Goal: Task Accomplishment & Management: Use online tool/utility

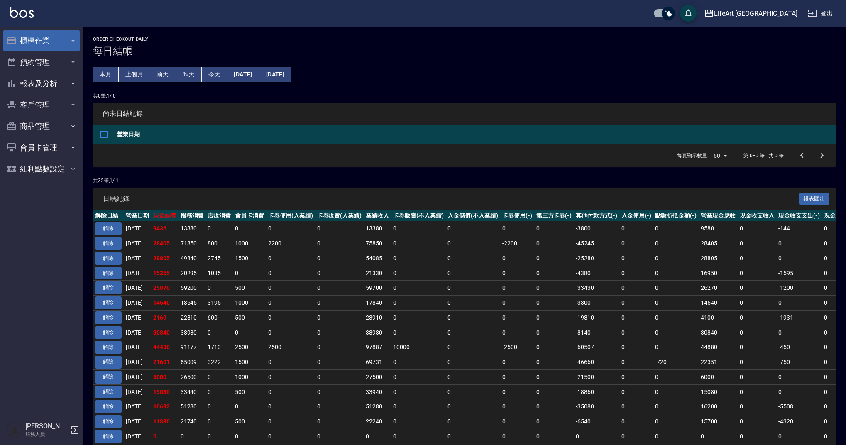
click at [22, 38] on button "櫃檯作業" at bounding box center [41, 41] width 76 height 22
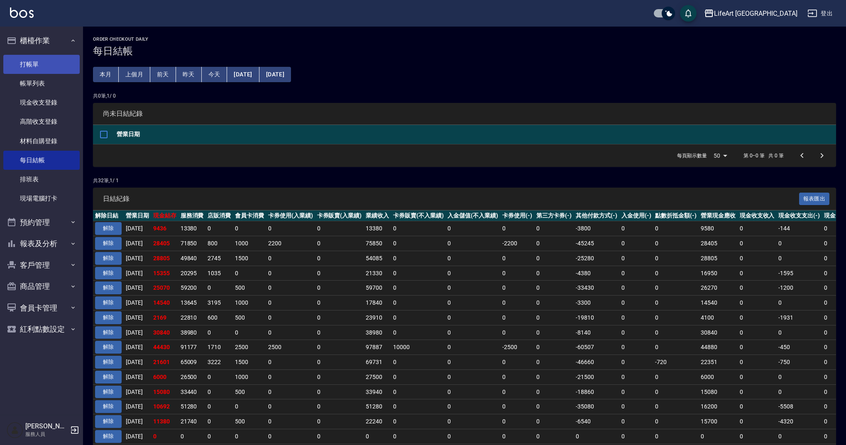
click at [32, 65] on link "打帳單" at bounding box center [41, 64] width 76 height 19
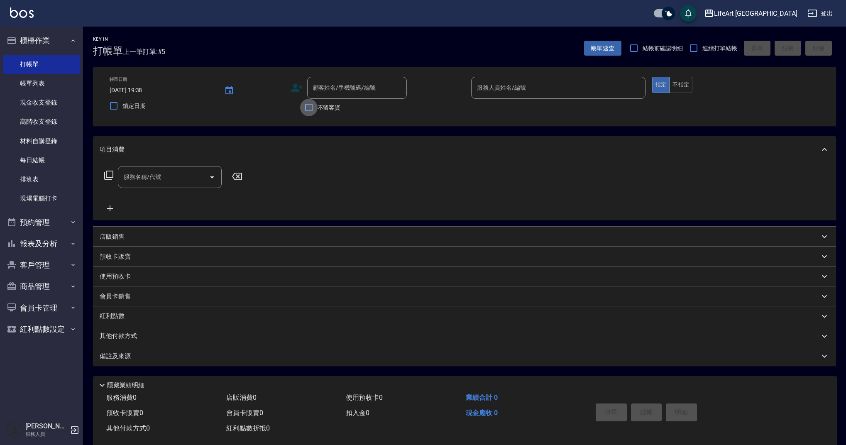
click at [311, 111] on input "不留客資" at bounding box center [308, 107] width 17 height 17
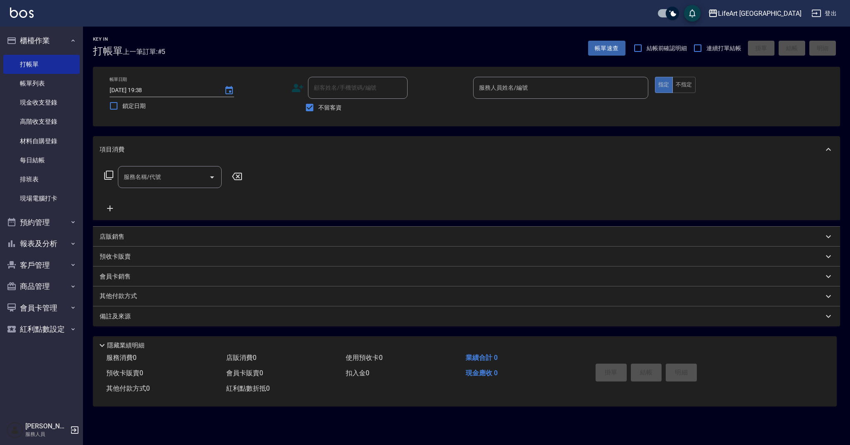
click at [326, 93] on input "顧客姓名/手機號碼/編號" at bounding box center [358, 88] width 92 height 15
click at [310, 110] on input "不留客資" at bounding box center [309, 107] width 17 height 17
checkbox input "false"
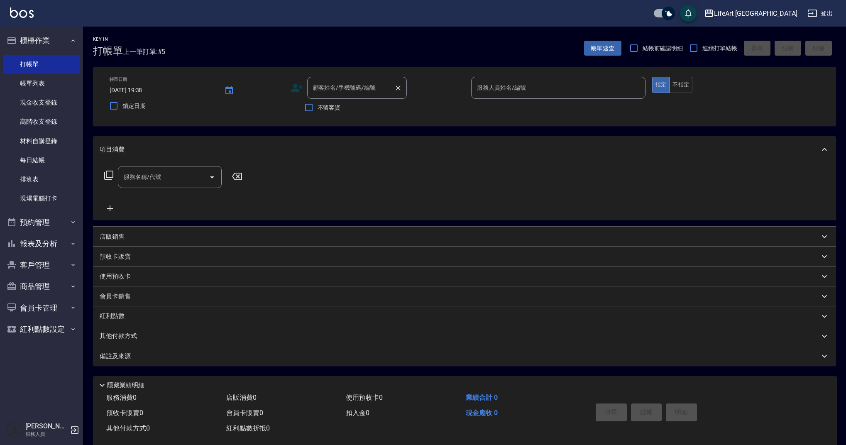
click at [320, 92] on input "顧客姓名/手機號碼/編號" at bounding box center [351, 88] width 80 height 15
type input "t"
type input "[PERSON_NAME]"
click at [298, 88] on icon at bounding box center [297, 88] width 12 height 12
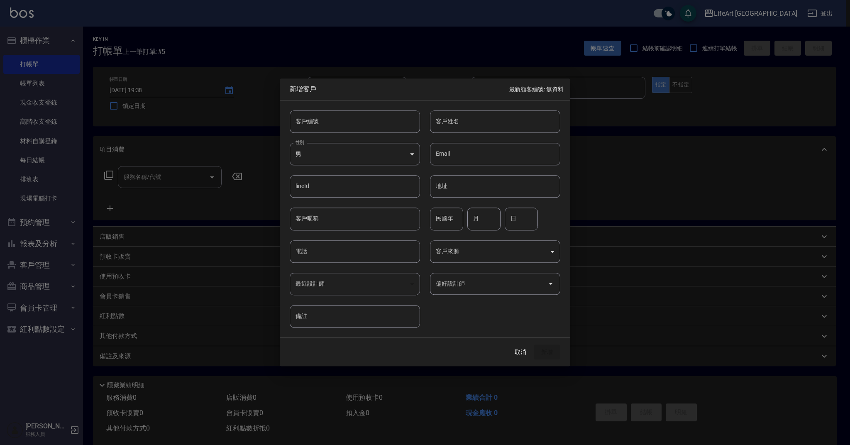
click at [340, 151] on body "LifeArt 蘆洲 登出 櫃檯作業 打帳單 帳單列表 現金收支登錄 高階收支登錄 材料自購登錄 每日結帳 排班表 現場電腦打卡 預約管理 預約管理 單日預約…" at bounding box center [425, 228] width 850 height 456
click at [315, 203] on li "女" at bounding box center [355, 203] width 130 height 14
type input "[DEMOGRAPHIC_DATA]"
type input "[PERSON_NAME]"
click at [345, 254] on input "電話" at bounding box center [355, 251] width 130 height 22
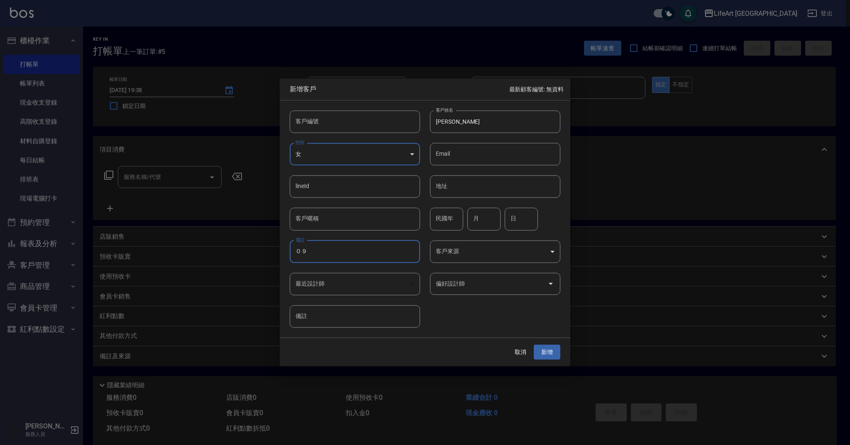
type input "０"
type input "0911503027"
click at [454, 254] on body "LifeArt 蘆洲 登出 櫃檯作業 打帳單 帳單列表 現金收支登錄 高階收支登錄 材料自購登錄 每日結帳 排班表 現場電腦打卡 預約管理 預約管理 單日預約…" at bounding box center [425, 228] width 850 height 456
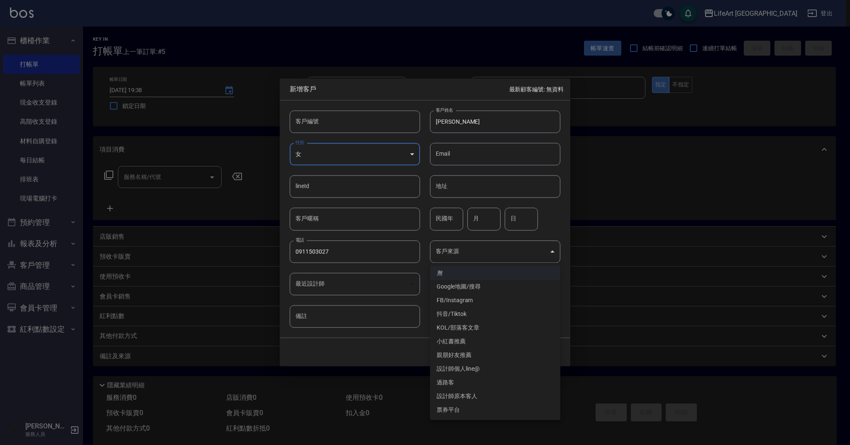
click at [638, 199] on div at bounding box center [425, 222] width 850 height 445
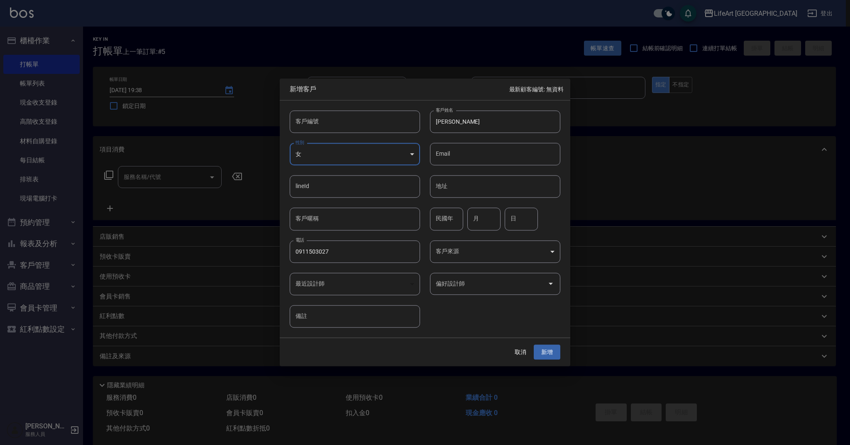
click at [543, 281] on input "偏好設計師" at bounding box center [489, 283] width 110 height 15
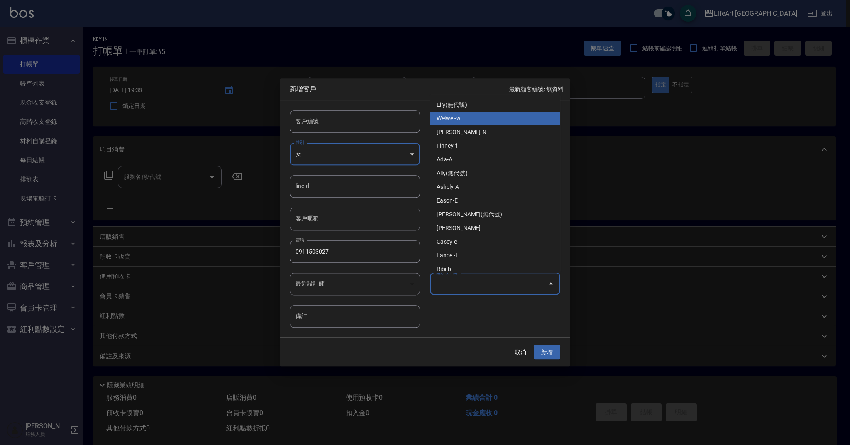
click at [448, 122] on li "Weiwei-w" at bounding box center [495, 119] width 130 height 14
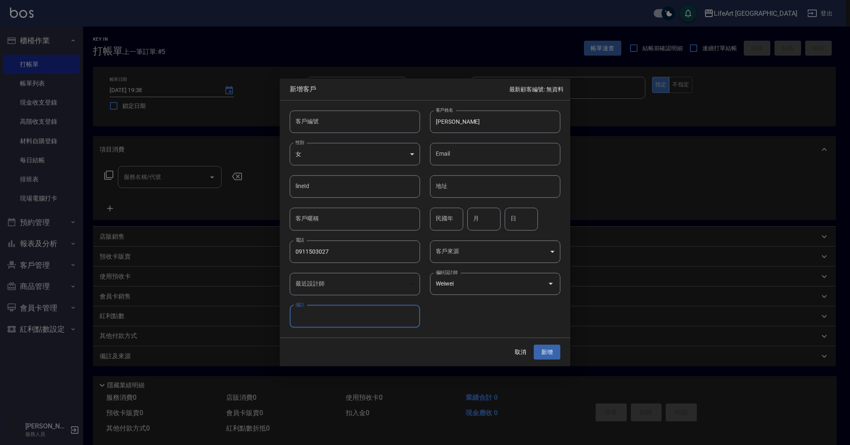
type input "Weiwei"
click at [556, 354] on button "新增" at bounding box center [547, 352] width 27 height 15
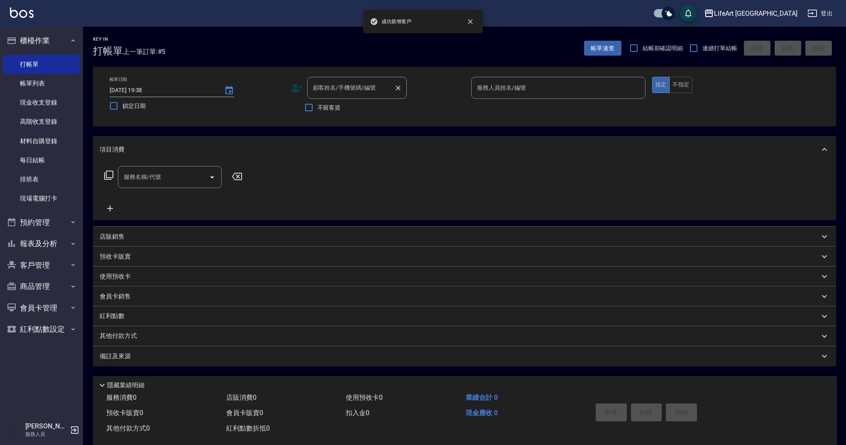
click at [337, 80] on div "顧客姓名/手機號碼/編號" at bounding box center [357, 88] width 100 height 22
click at [337, 84] on input "顧客姓名/手機號碼/編號" at bounding box center [351, 88] width 80 height 15
click at [330, 88] on input "顧客姓名/手機號碼/編號" at bounding box center [351, 88] width 80 height 15
click at [322, 92] on input "顧客姓名/手機號碼/編號" at bounding box center [351, 88] width 80 height 15
click at [320, 90] on input "顧客姓名/手機號碼/編號" at bounding box center [351, 88] width 80 height 15
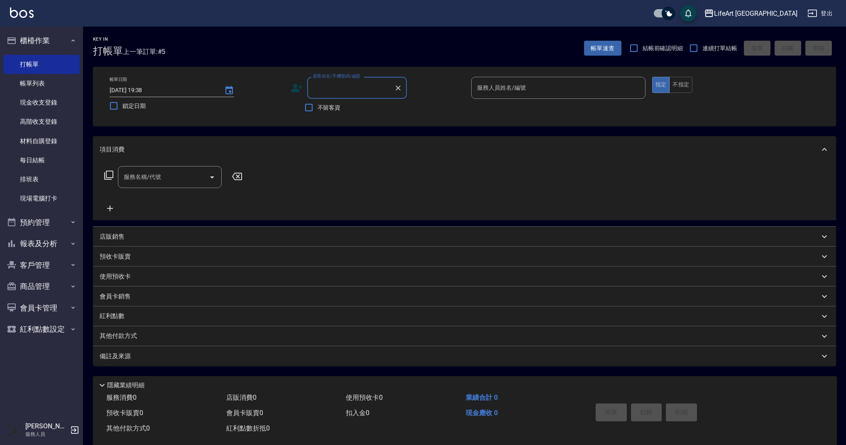
click at [319, 90] on input "顧客姓名/手機號碼/編號" at bounding box center [351, 88] width 80 height 15
type input "t"
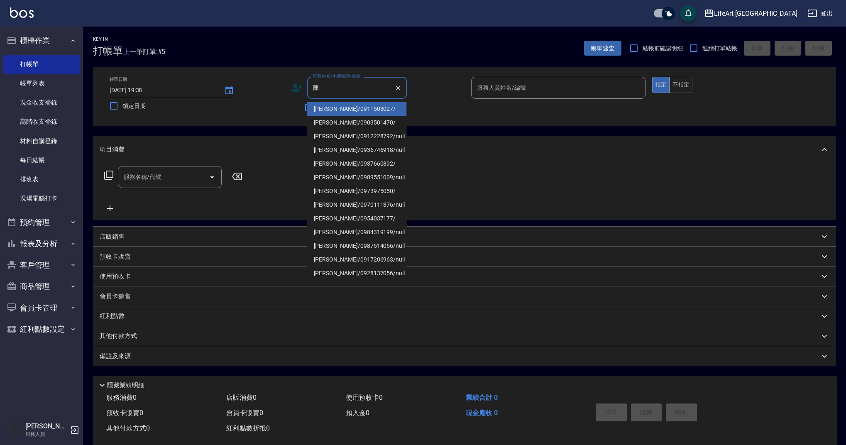
click at [343, 109] on li "[PERSON_NAME]/0911503027/" at bounding box center [357, 109] width 100 height 14
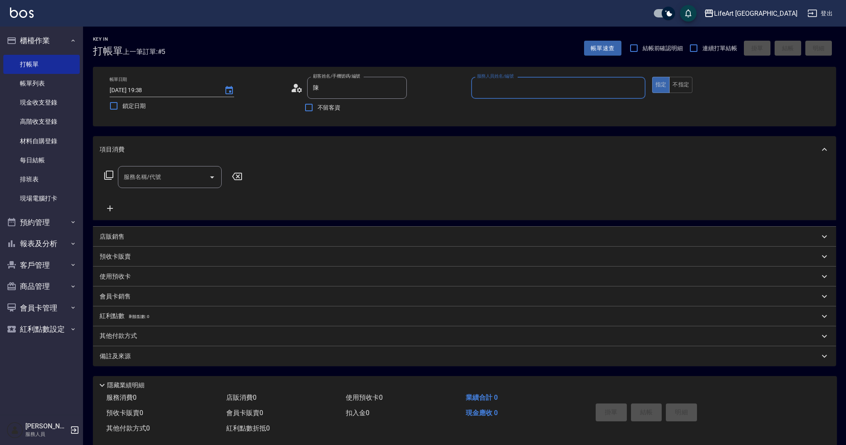
type input "[PERSON_NAME]/0911503027/"
type input "Weiwei-w"
click at [164, 178] on input "服務名稱/代號" at bounding box center [164, 177] width 84 height 15
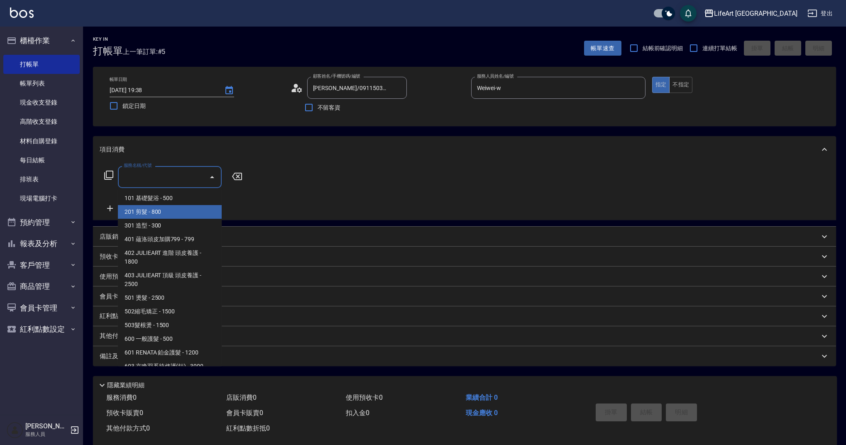
click at [139, 210] on span "201 剪髮 - 800" at bounding box center [170, 212] width 104 height 14
type input "201 剪髮(201)"
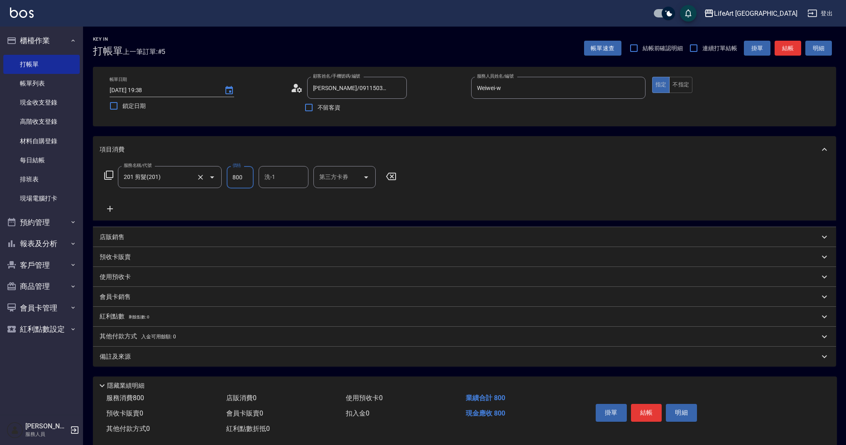
drag, startPoint x: 247, startPoint y: 176, endPoint x: 210, endPoint y: 175, distance: 37.4
click at [210, 175] on div "服務名稱/代號 201 剪髮(201) 服務名稱/代號 價格 800 價格 洗-1 洗-1 第三方卡券 第三方卡券" at bounding box center [251, 177] width 302 height 22
type input "1300"
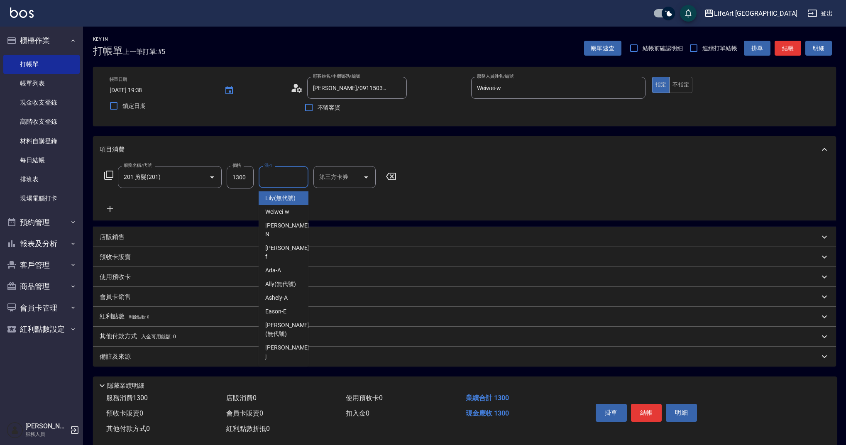
click at [281, 181] on input "洗-1" at bounding box center [283, 177] width 42 height 15
click at [274, 197] on span "Lily (無代號)" at bounding box center [280, 198] width 30 height 9
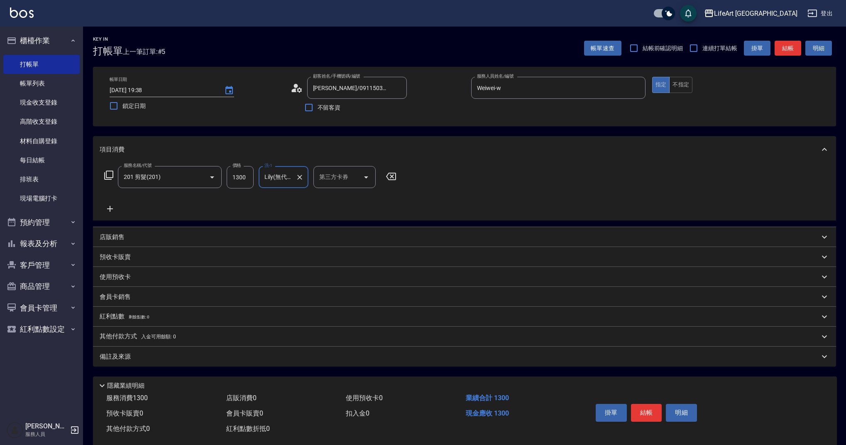
type input "Lily(無代號)"
click at [180, 355] on div "備註及來源" at bounding box center [460, 356] width 720 height 9
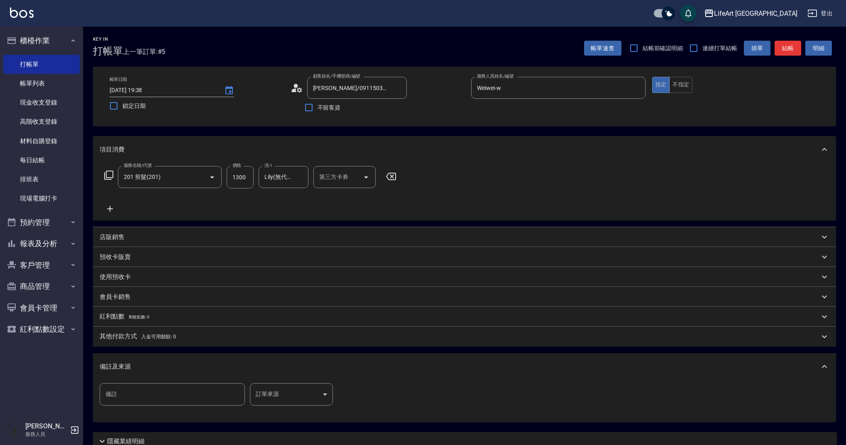
click at [291, 396] on body "LifeArt 蘆洲 登出 櫃檯作業 打帳單 帳單列表 現金收支登錄 高階收支登錄 材料自購登錄 每日結帳 排班表 現場電腦打卡 預約管理 預約管理 單日預約…" at bounding box center [423, 256] width 846 height 512
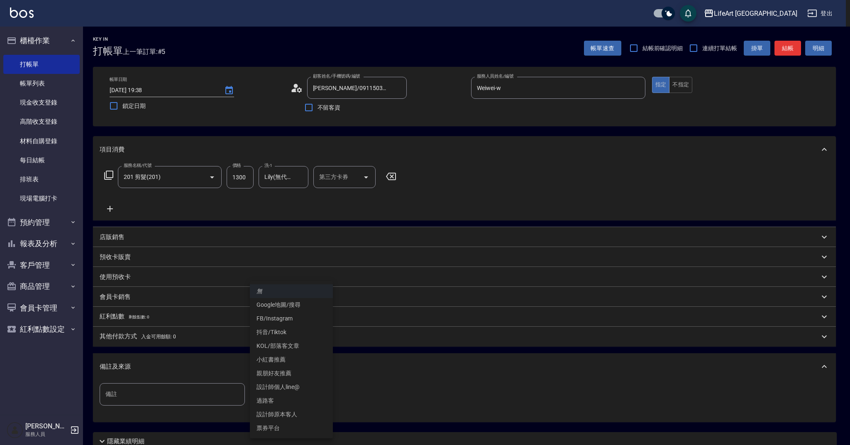
click at [310, 387] on li "設計師個人line@" at bounding box center [291, 387] width 83 height 14
type input "設計師個人line@"
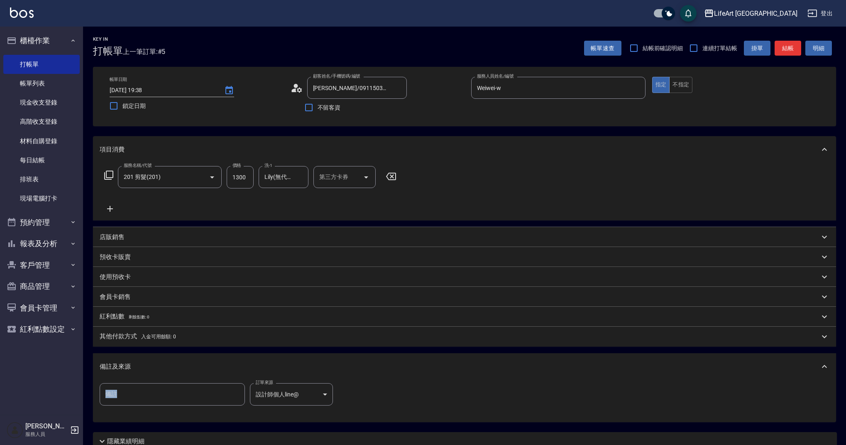
drag, startPoint x: 845, startPoint y: 311, endPoint x: 808, endPoint y: 438, distance: 131.5
click at [826, 436] on div "Key In 打帳單 上一筆訂單:#5 帳單速查 結帳前確認明細 連續打單結帳 掛單 結帳 明細 帳單日期 [DATE] 19:38 鎖定日期 顧客姓名/手機…" at bounding box center [464, 270] width 763 height 486
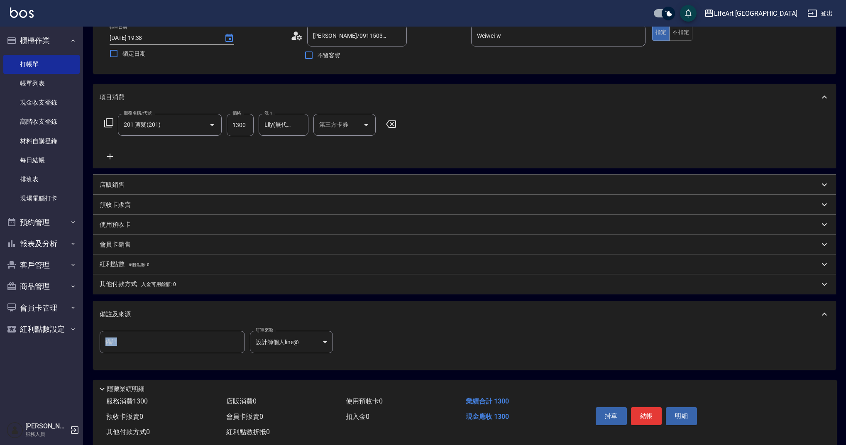
scroll to position [71, 0]
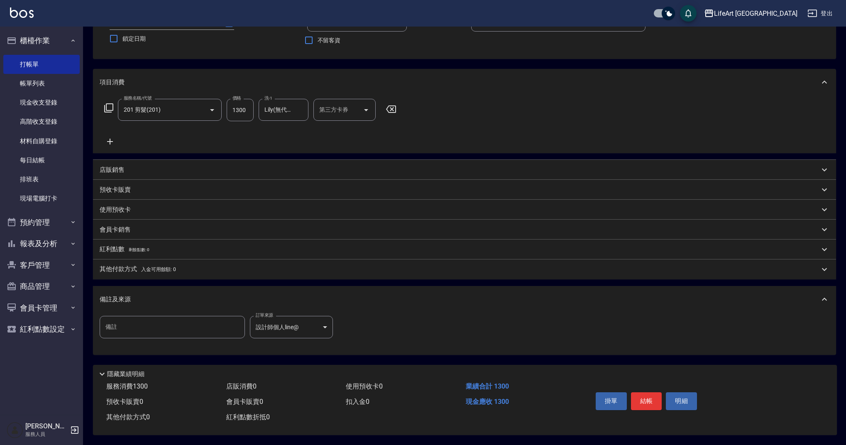
click at [739, 105] on div "服務名稱/代號 201 剪髮(201) 服務名稱/代號 價格 1300 價格 洗-1 Lily(無代號) 洗-1 第三方卡券 第三方卡券" at bounding box center [464, 124] width 743 height 58
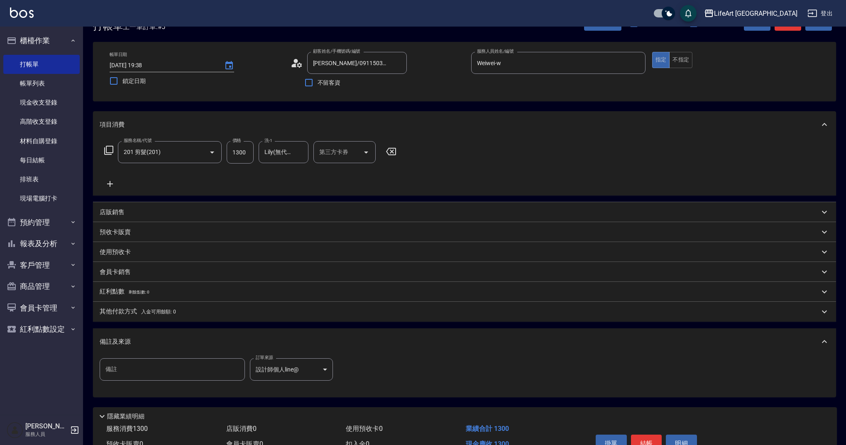
scroll to position [0, 0]
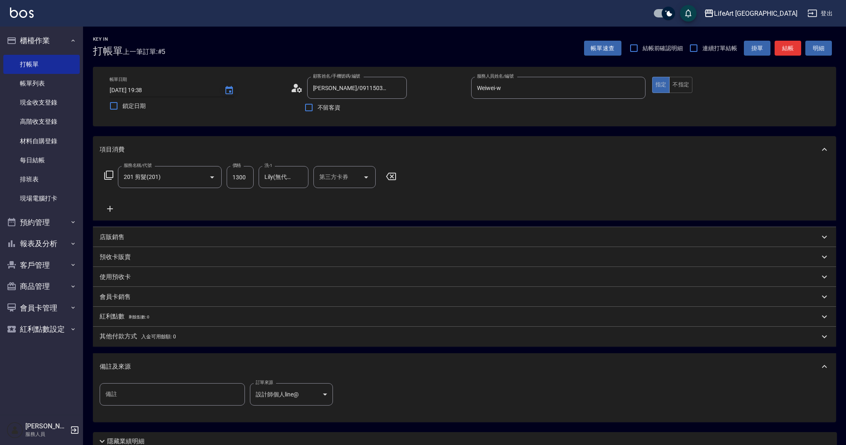
click at [227, 91] on icon "Choose date, selected date is 2025-08-18" at bounding box center [229, 91] width 10 height 10
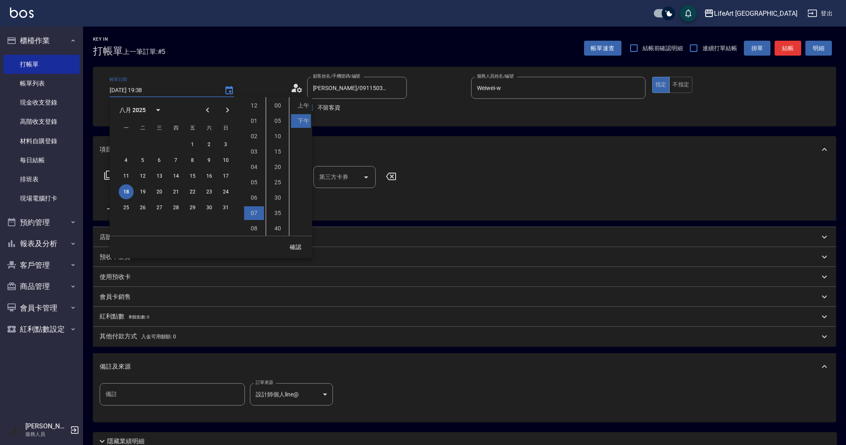
scroll to position [46, 0]
click at [141, 191] on button "19" at bounding box center [142, 191] width 15 height 15
type input "[DATE] 19:38"
click at [290, 248] on button "確認" at bounding box center [295, 247] width 27 height 15
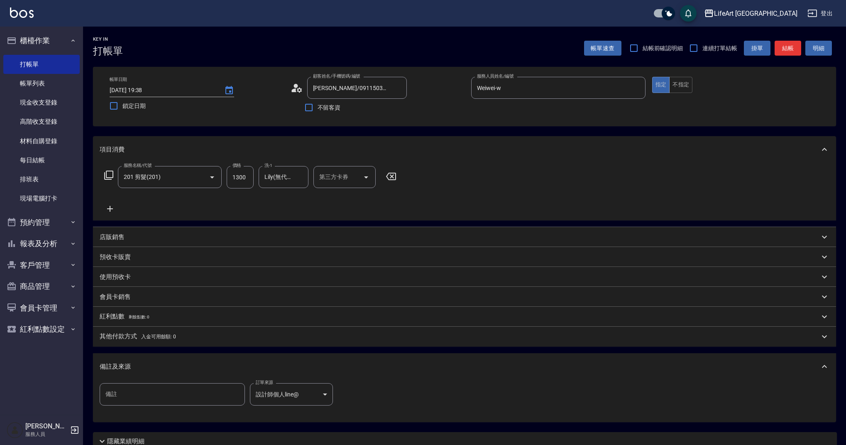
scroll to position [71, 0]
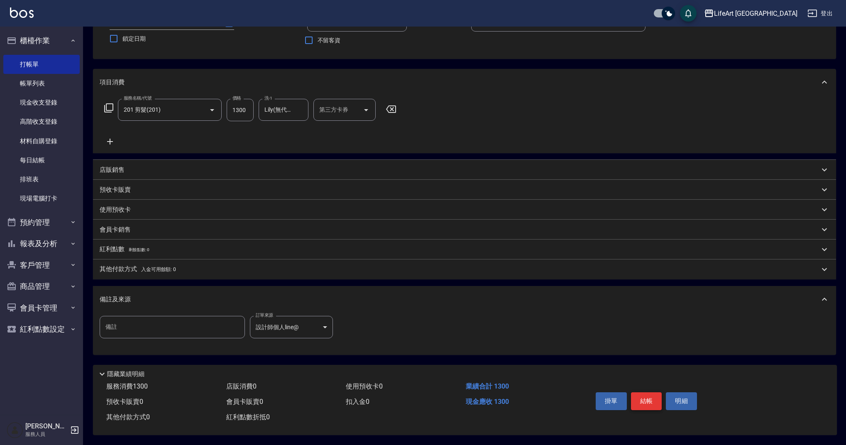
click at [647, 400] on button "結帳" at bounding box center [646, 400] width 31 height 17
